Goal: Task Accomplishment & Management: Use online tool/utility

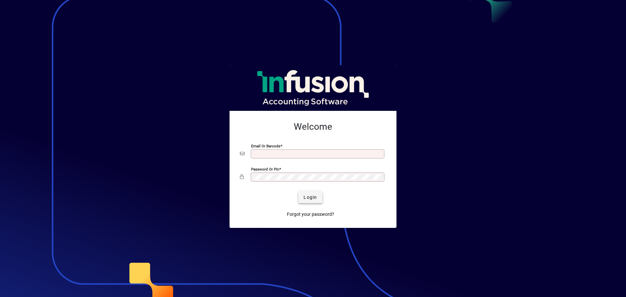
type input "**********"
click at [311, 196] on span "Login" at bounding box center [309, 197] width 13 height 7
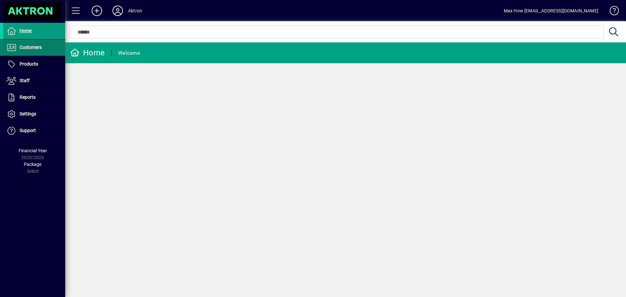
click at [37, 44] on span "Customers" at bounding box center [22, 48] width 38 height 8
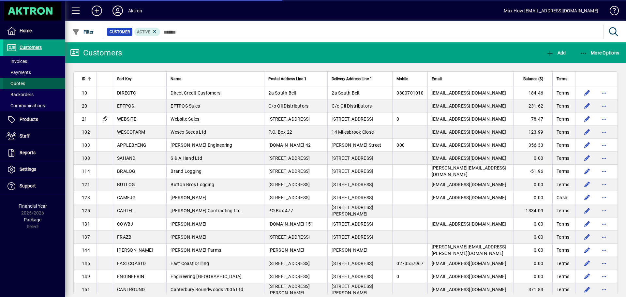
click at [17, 83] on span "Quotes" at bounding box center [16, 83] width 19 height 5
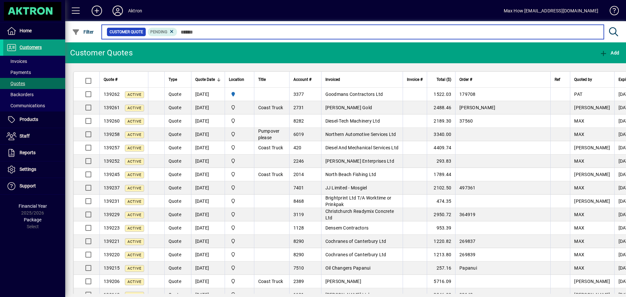
click at [197, 33] on input "text" at bounding box center [387, 31] width 421 height 9
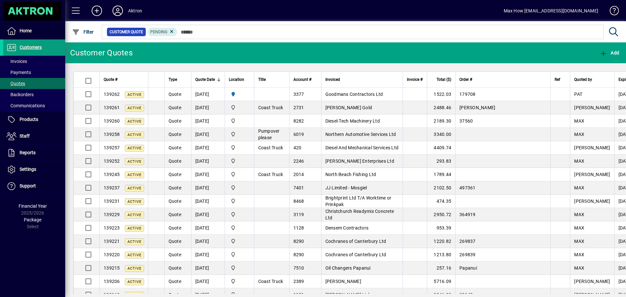
click at [152, 52] on mat-toolbar-row "Customer Quotes Add" at bounding box center [345, 52] width 560 height 21
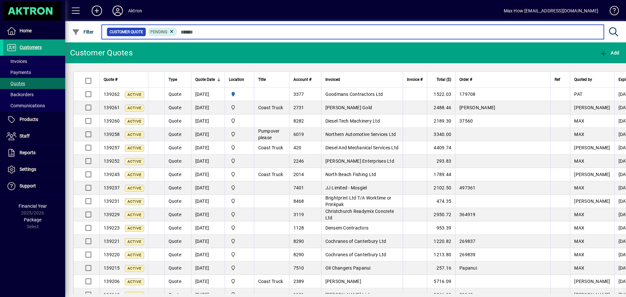
click at [199, 33] on input "text" at bounding box center [387, 31] width 421 height 9
